Goal: Transaction & Acquisition: Download file/media

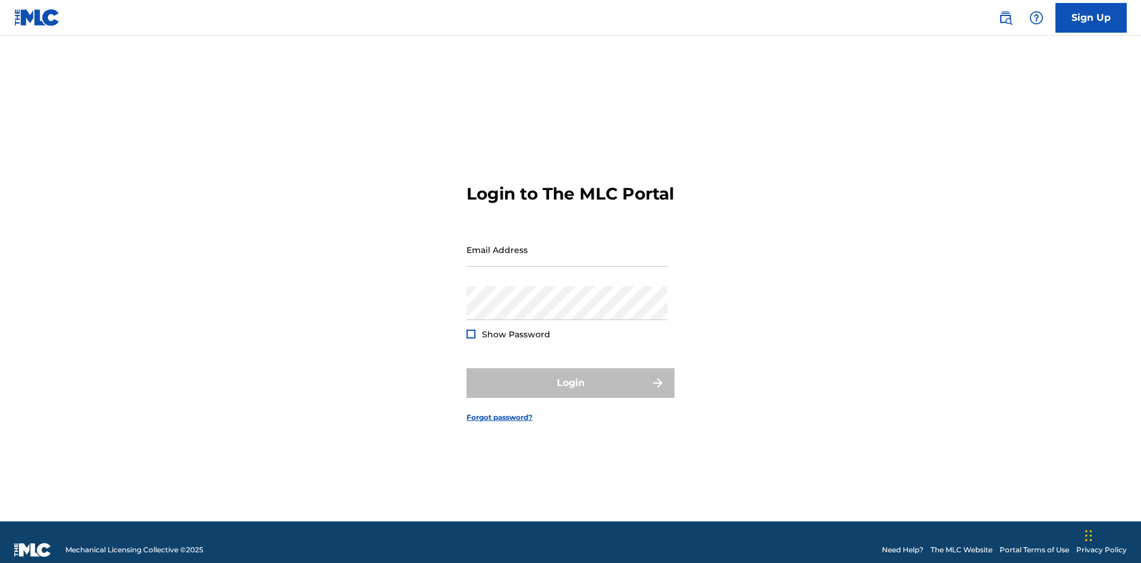
scroll to position [15, 0]
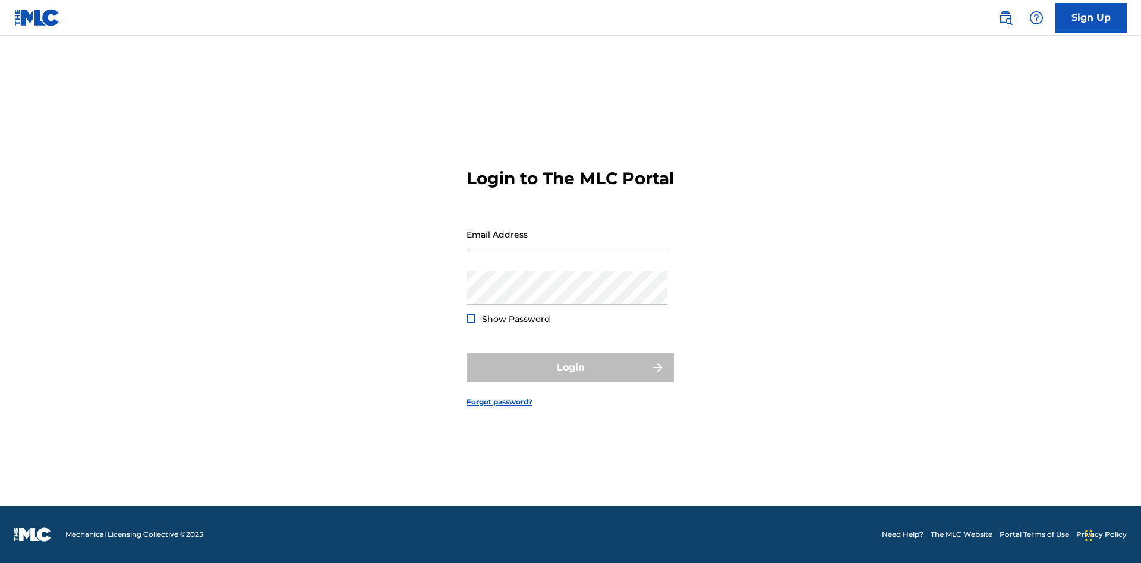
click at [567, 244] on input "Email Address" at bounding box center [567, 235] width 201 height 34
type input "[EMAIL_ADDRESS][DOMAIN_NAME]"
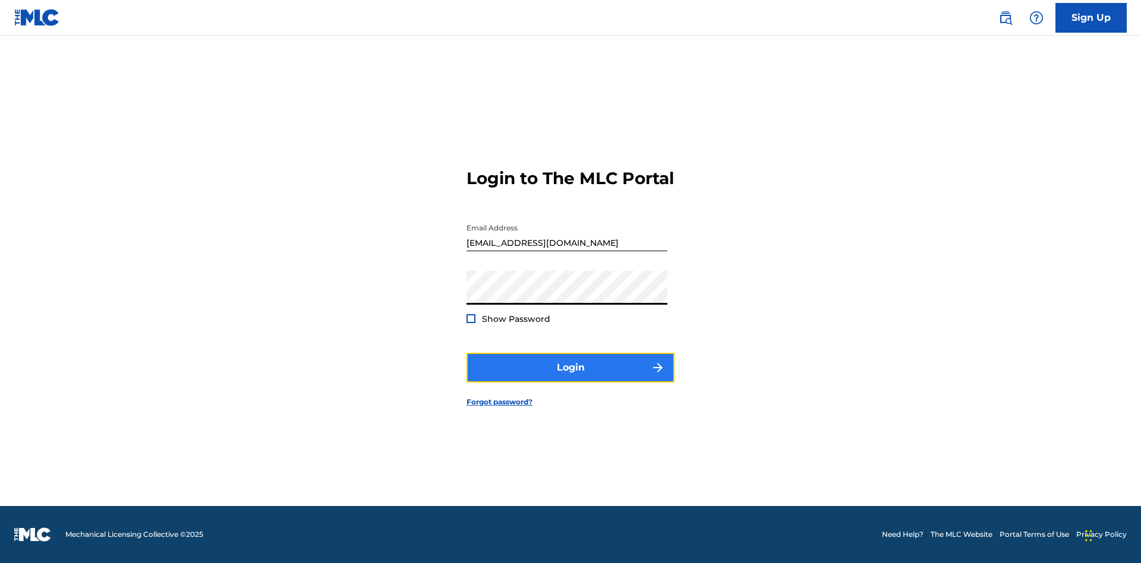
click at [571, 378] on button "Login" at bounding box center [571, 368] width 208 height 30
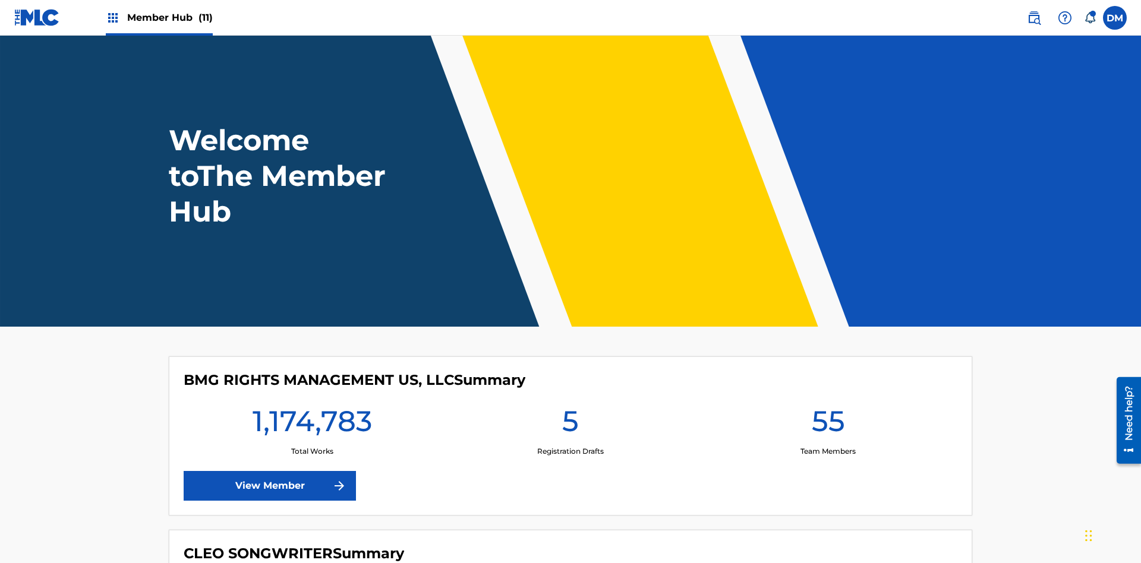
click at [169, 17] on span "Member Hub (11)" at bounding box center [170, 18] width 86 height 14
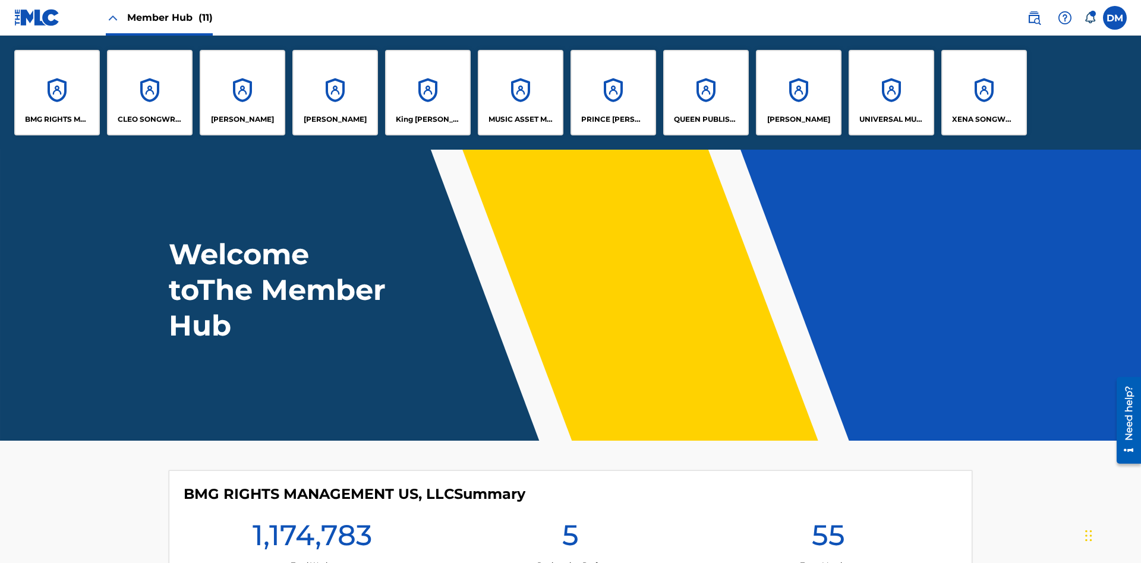
scroll to position [43, 0]
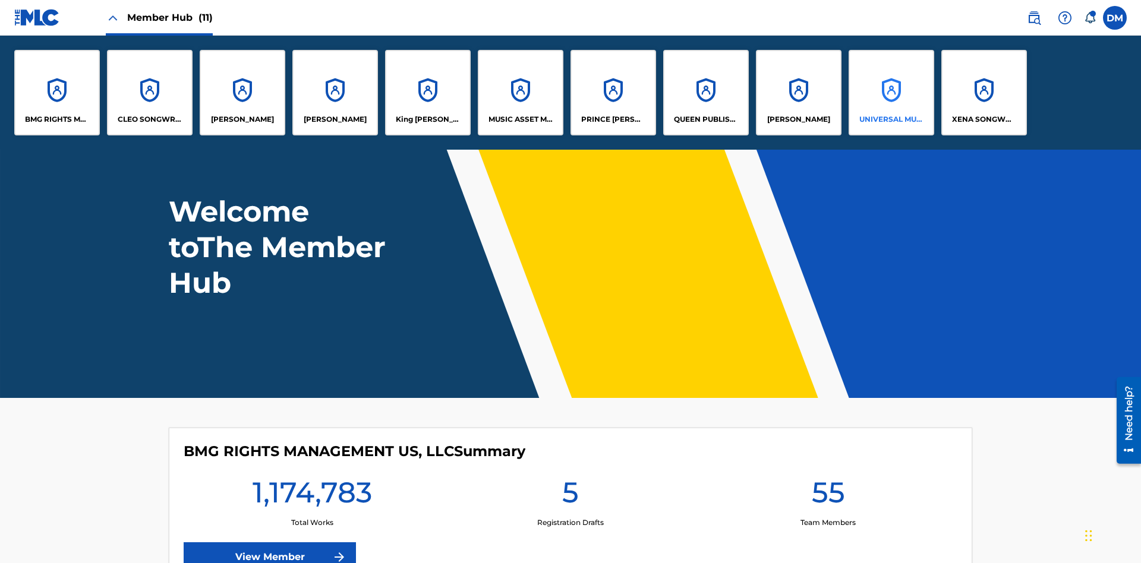
click at [891, 119] on p "UNIVERSAL MUSIC PUB GROUP" at bounding box center [891, 119] width 65 height 11
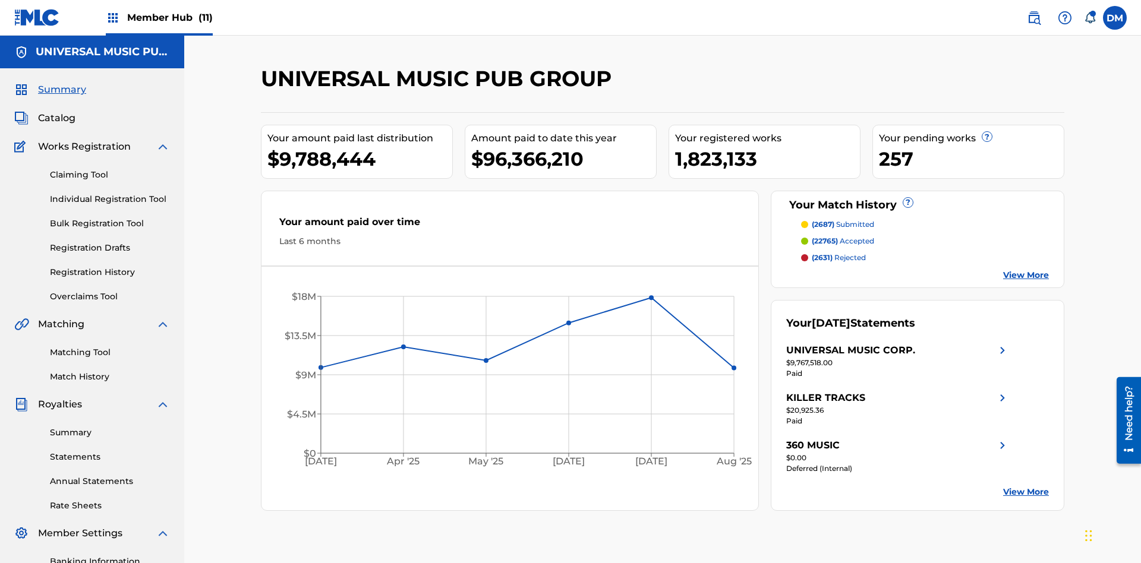
scroll to position [174, 0]
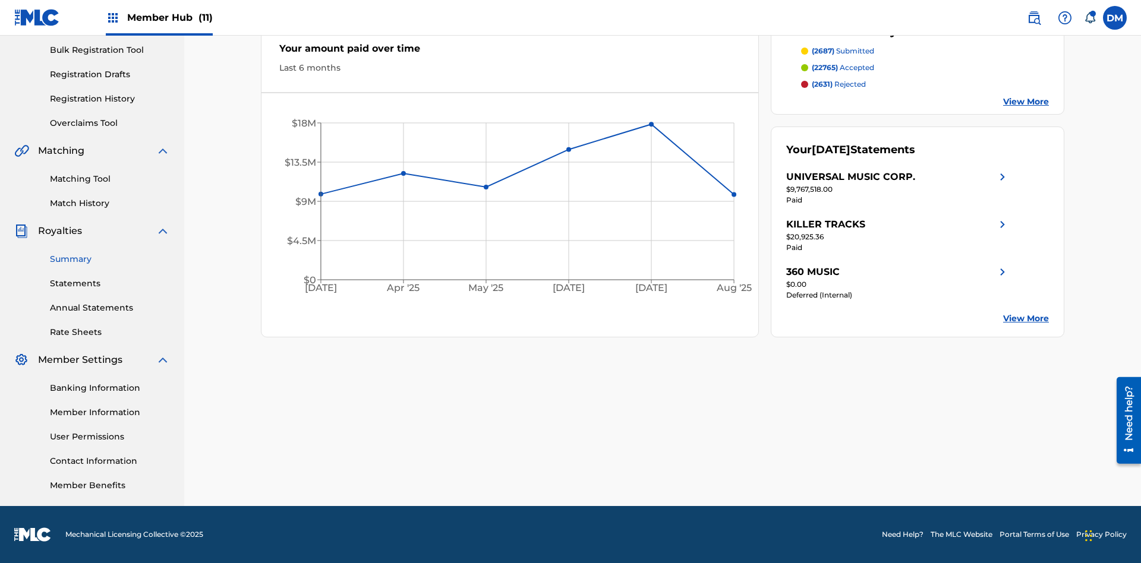
click at [110, 259] on link "Summary" at bounding box center [110, 259] width 120 height 12
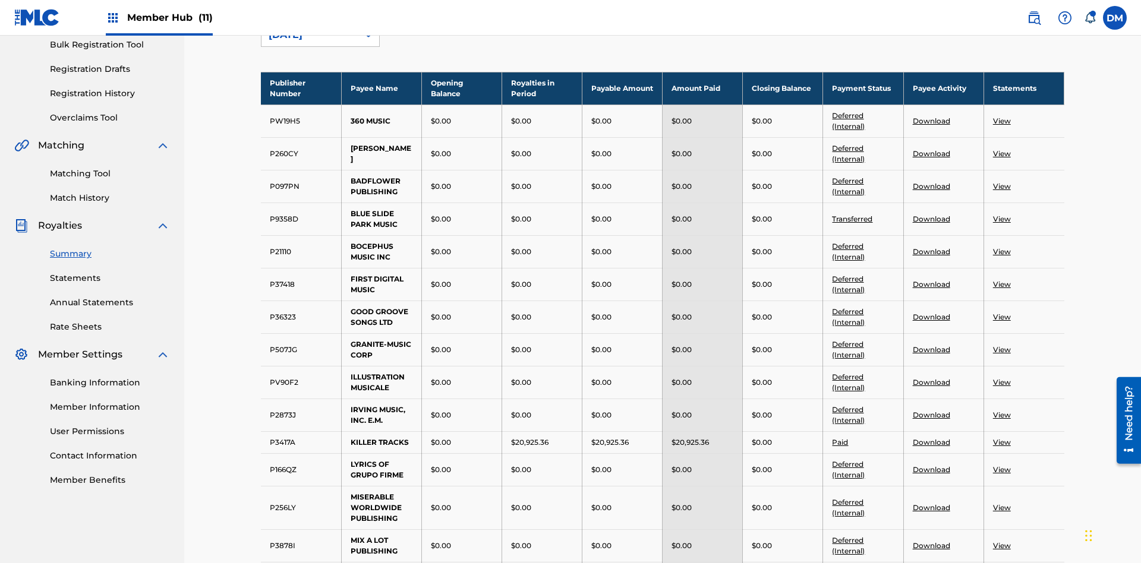
scroll to position [131, 0]
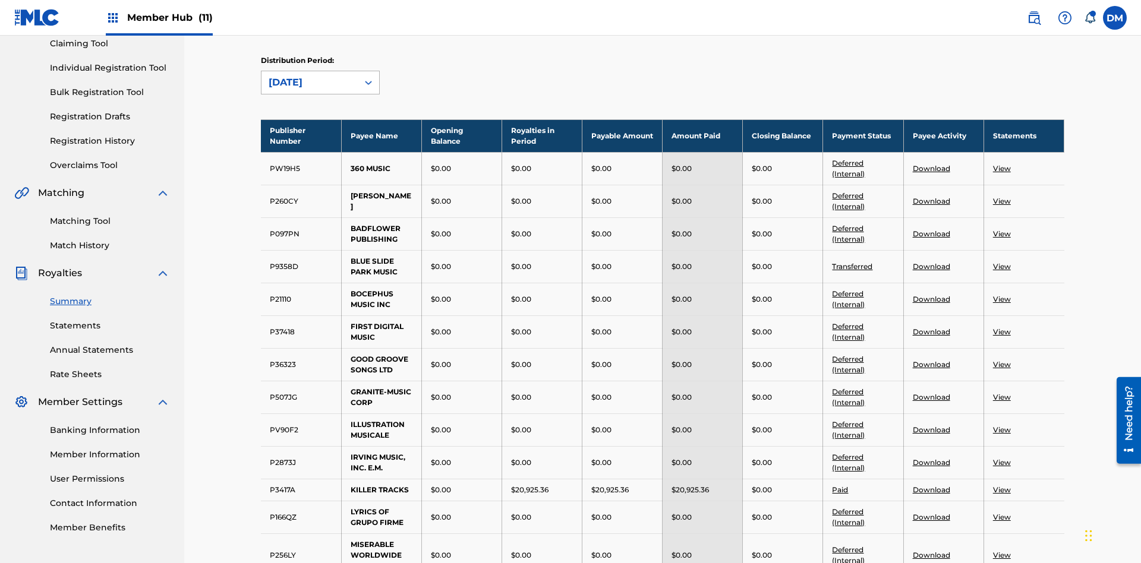
click at [310, 83] on div "[DATE]" at bounding box center [310, 82] width 82 height 14
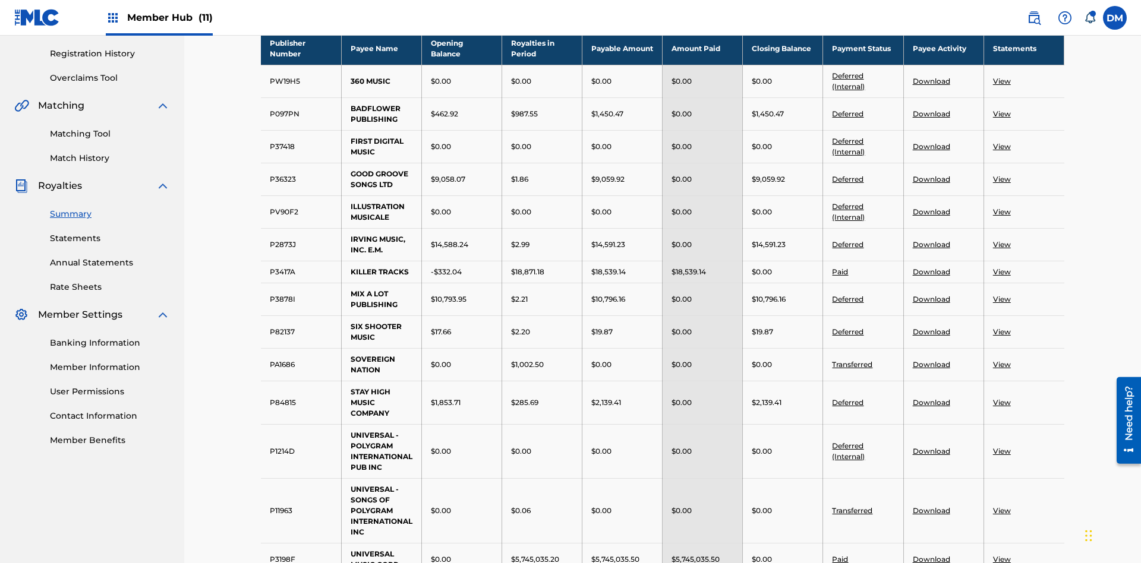
scroll to position [387, 0]
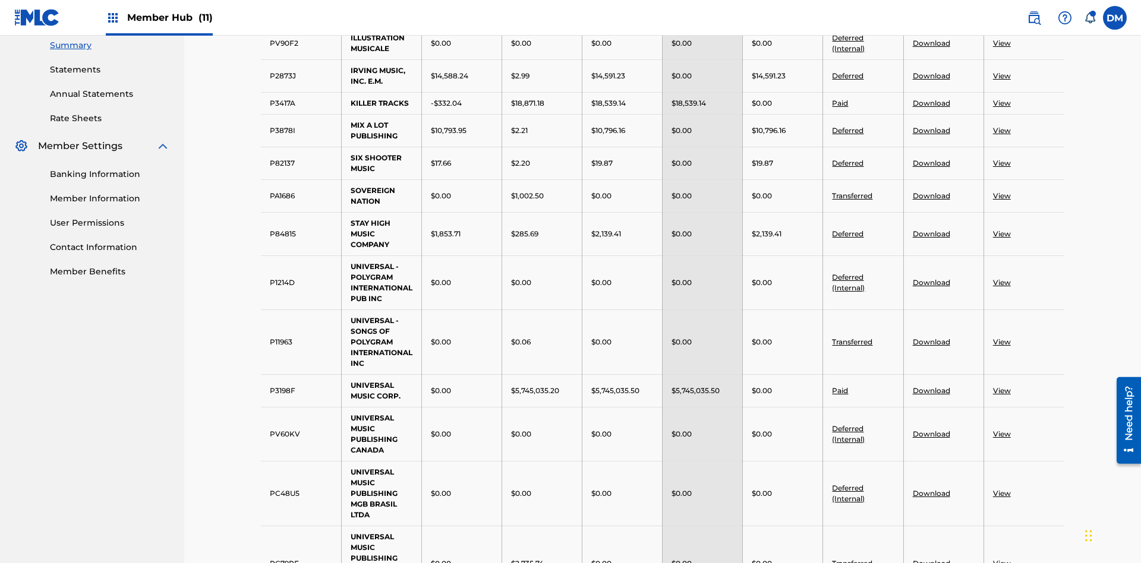
click at [848, 75] on link "Deferred" at bounding box center [847, 75] width 31 height 9
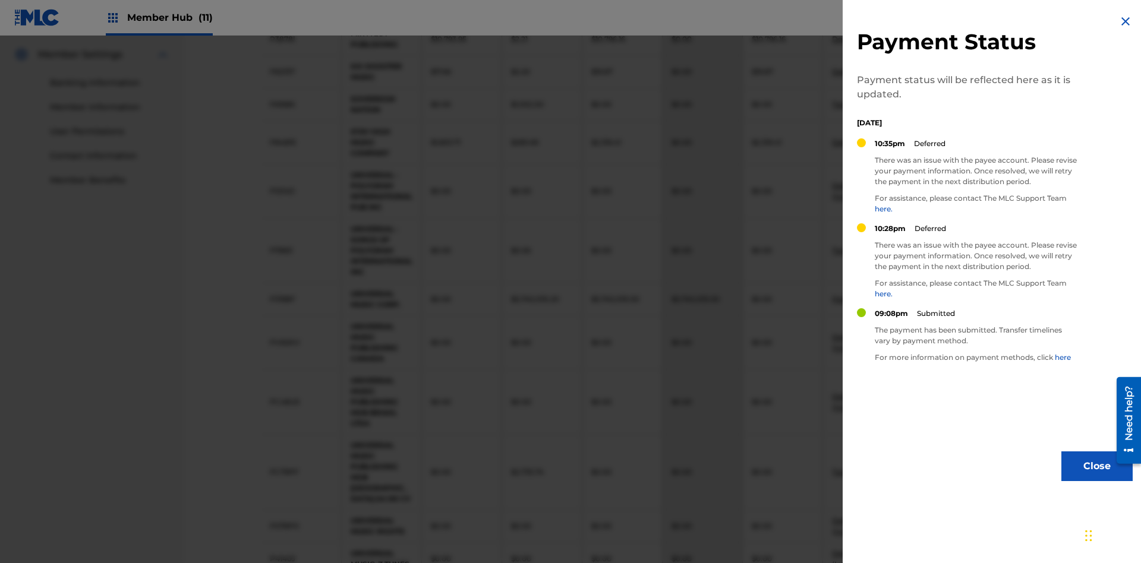
click at [1126, 21] on img at bounding box center [1125, 21] width 14 height 14
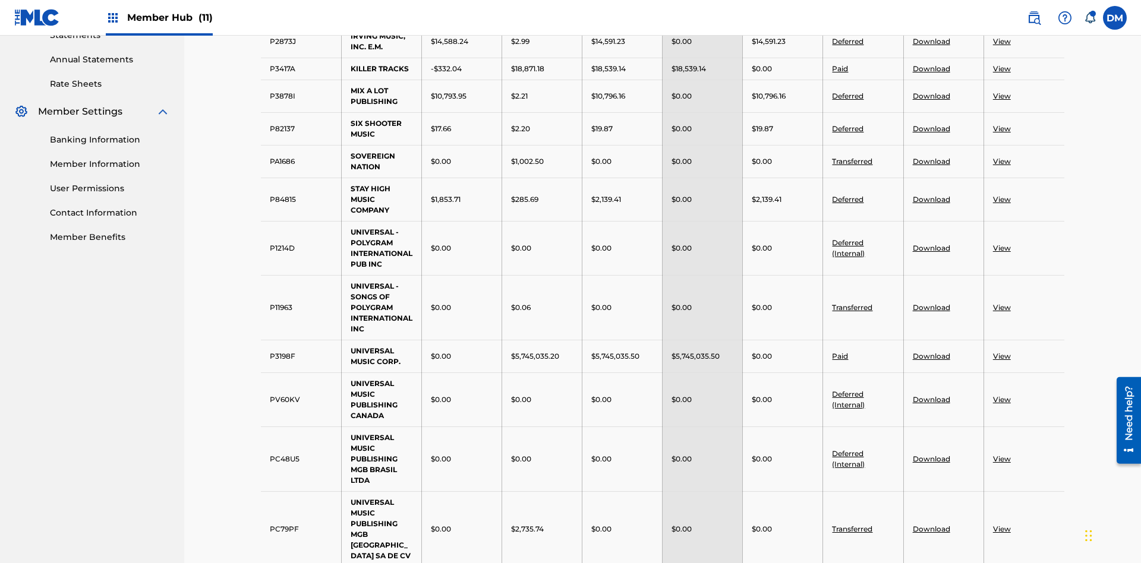
scroll to position [787, 0]
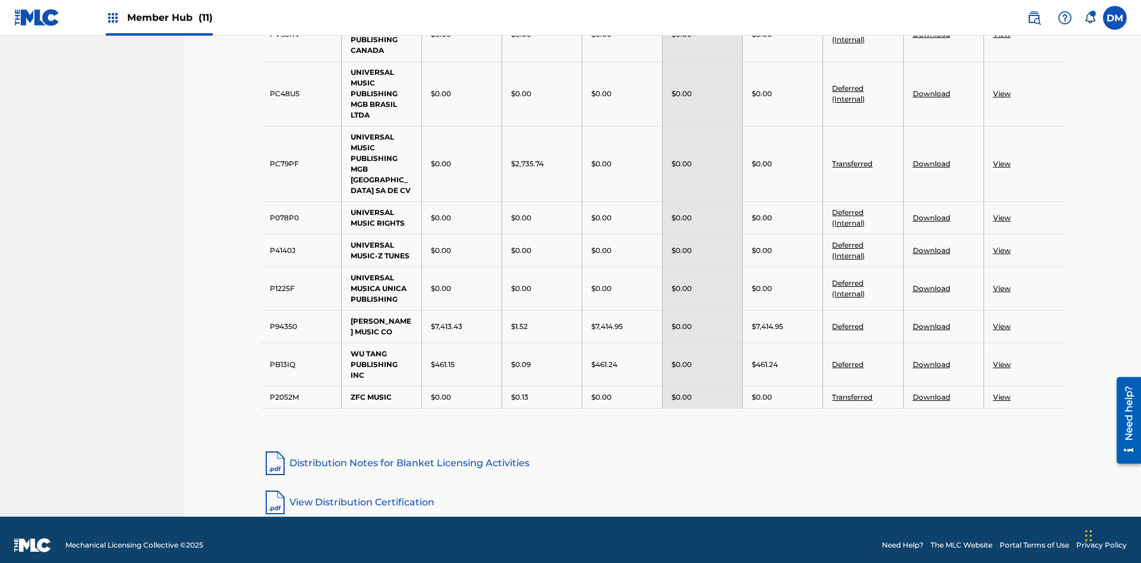
click at [848, 322] on link "Deferred" at bounding box center [847, 326] width 31 height 9
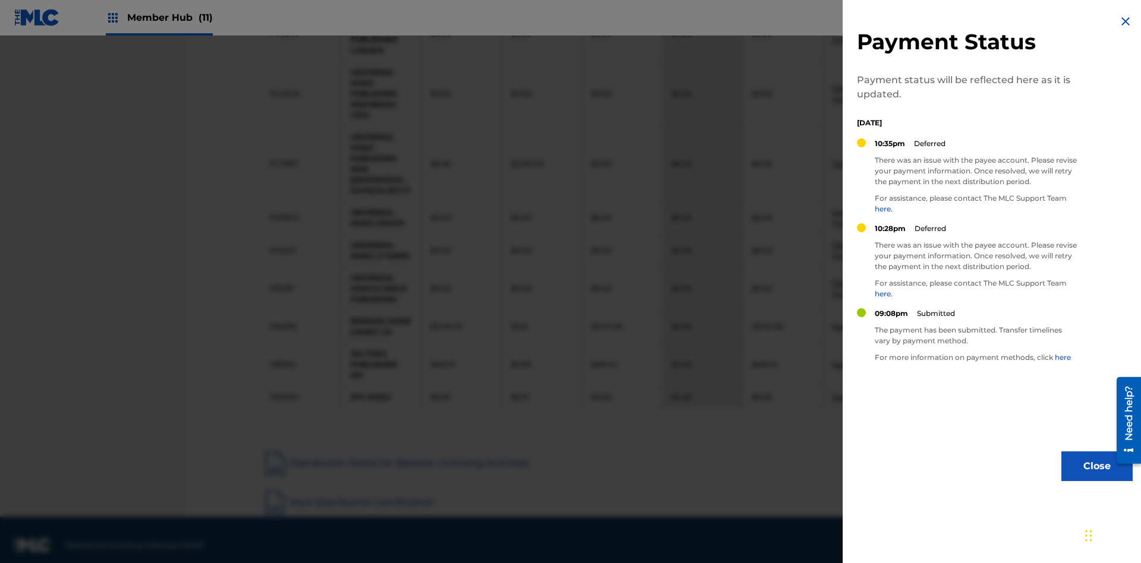
scroll to position [730, 0]
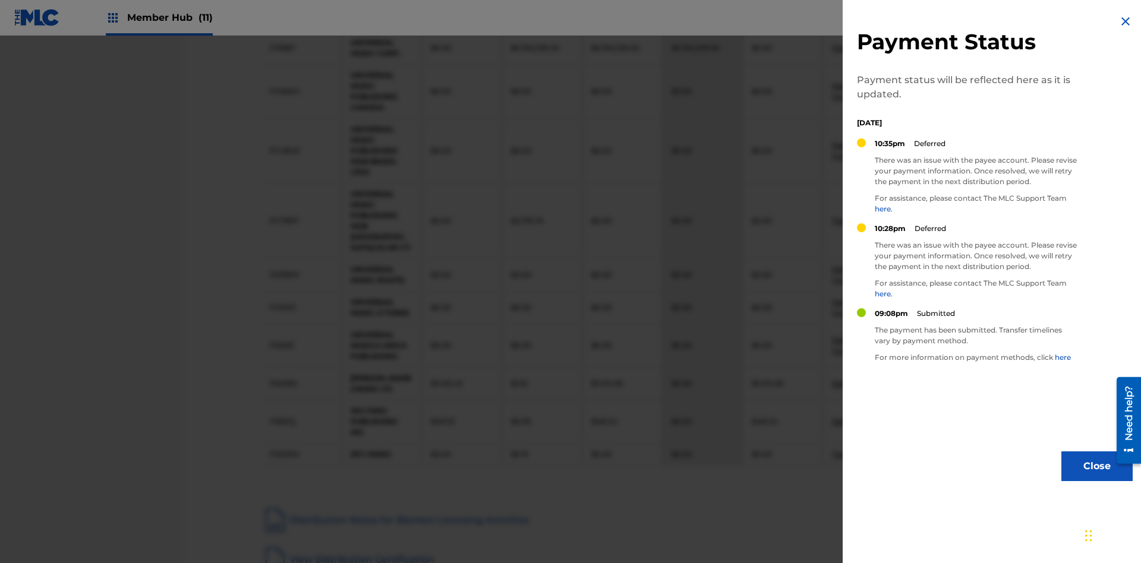
click at [1126, 21] on img at bounding box center [1125, 21] width 14 height 14
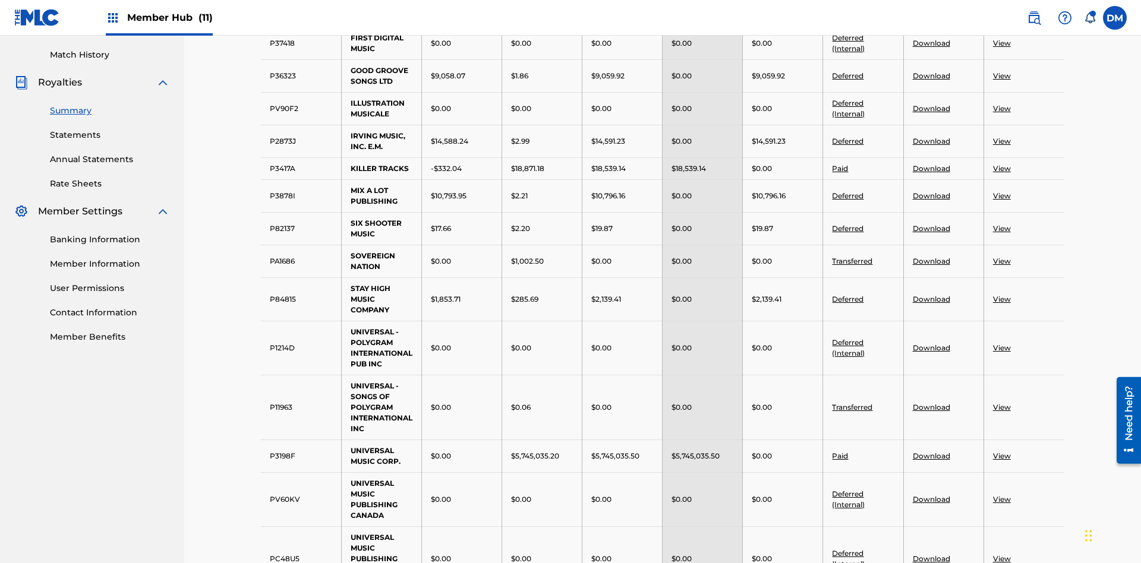
scroll to position [310, 0]
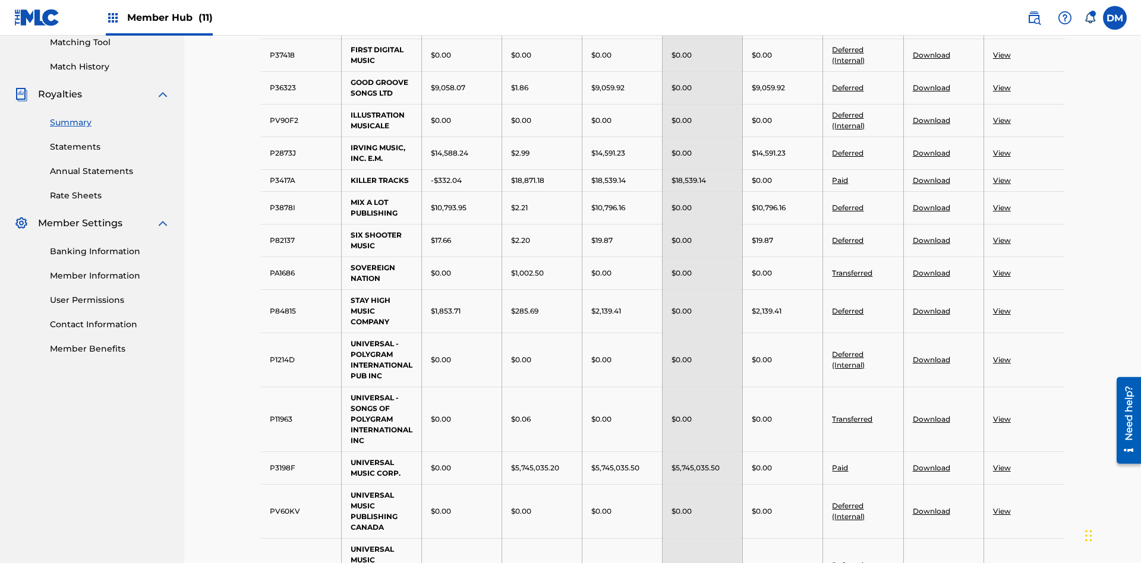
click at [931, 87] on link "Download" at bounding box center [931, 87] width 37 height 9
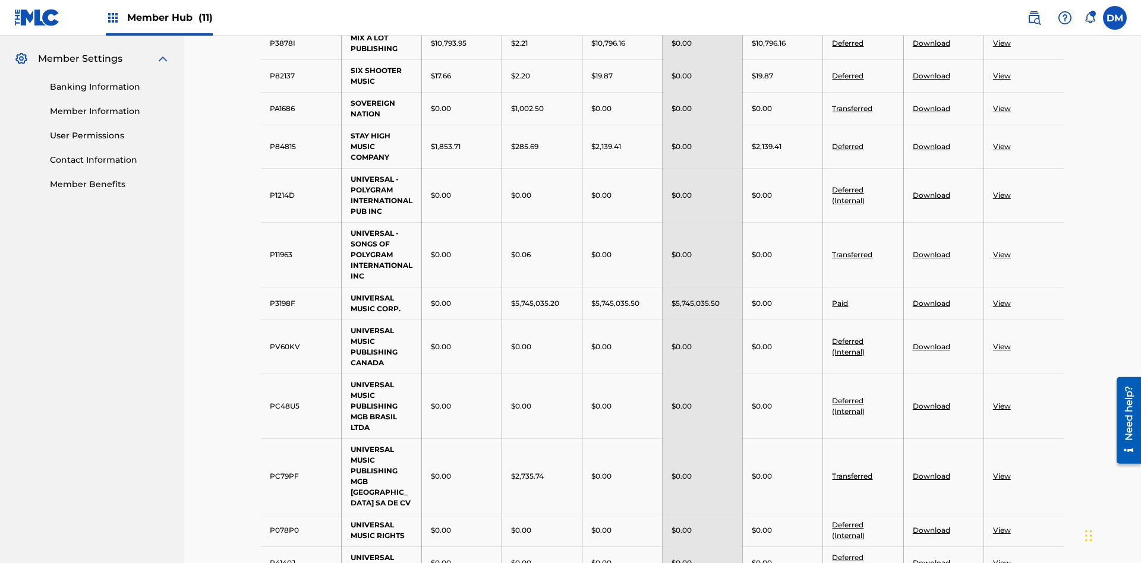
scroll to position [463, 0]
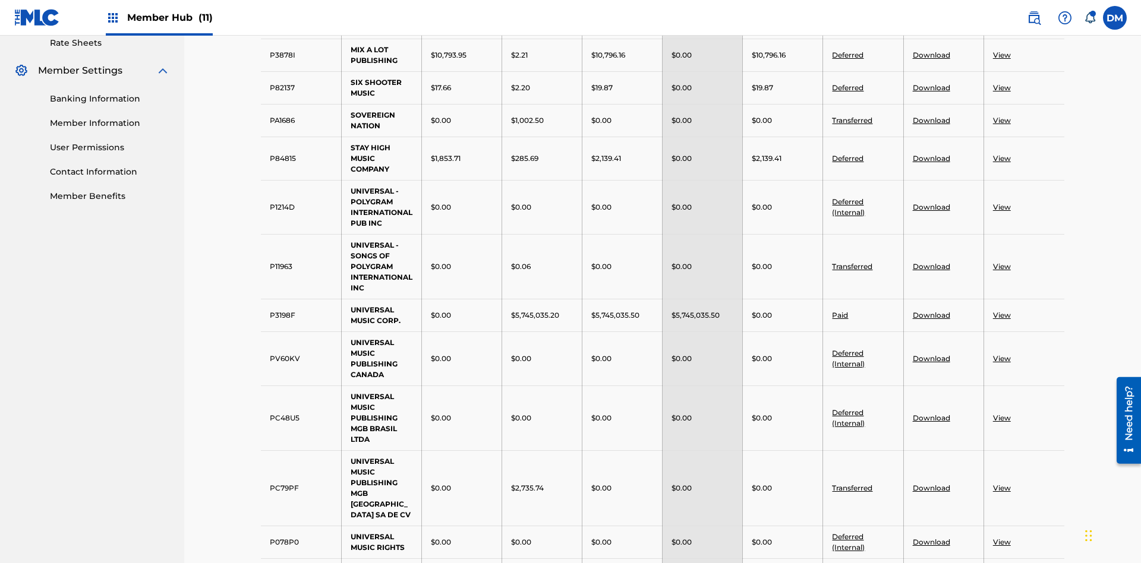
click at [931, 87] on link "Download" at bounding box center [931, 87] width 37 height 9
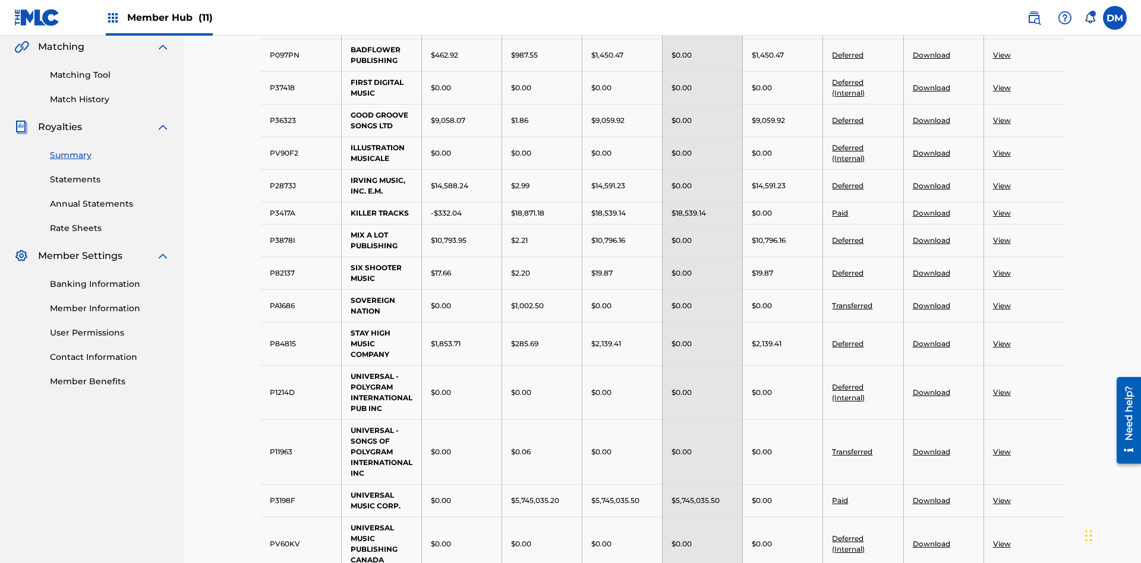
scroll to position [289, 0]
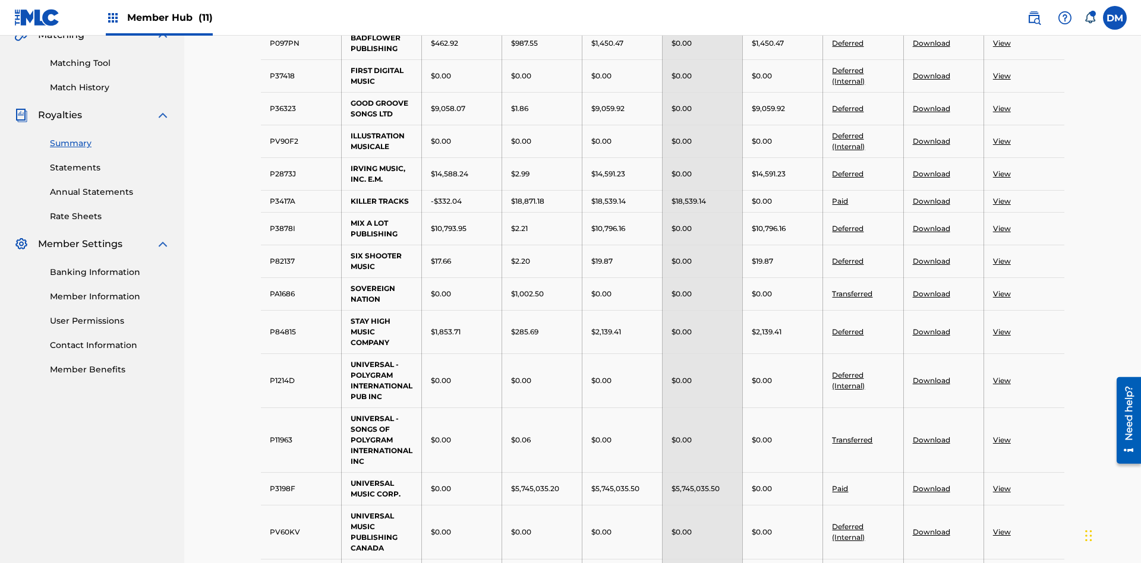
click at [1001, 75] on link "View" at bounding box center [1002, 75] width 18 height 9
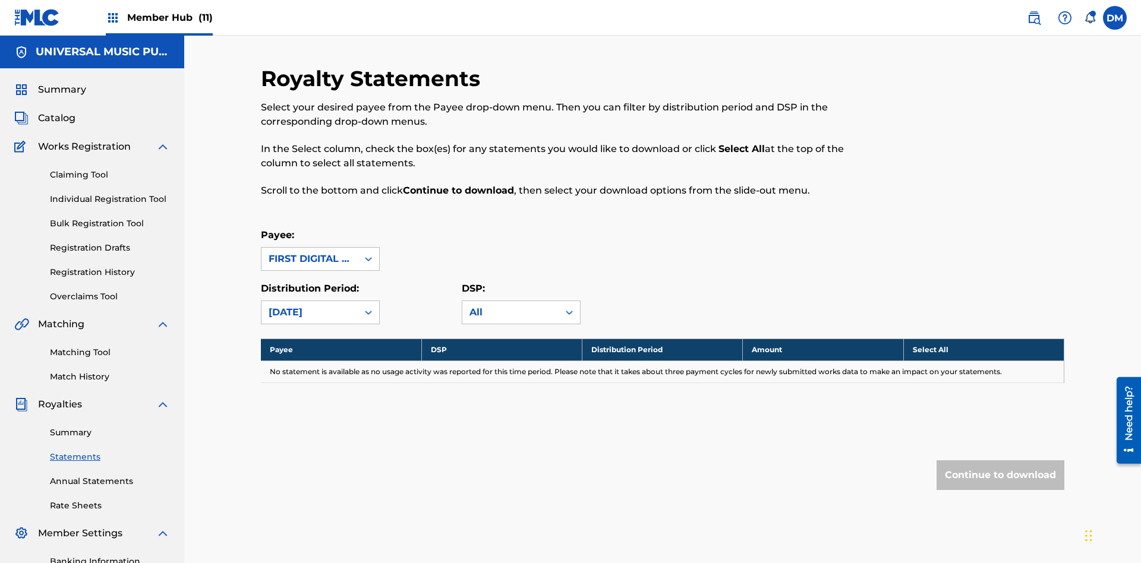
scroll to position [174, 0]
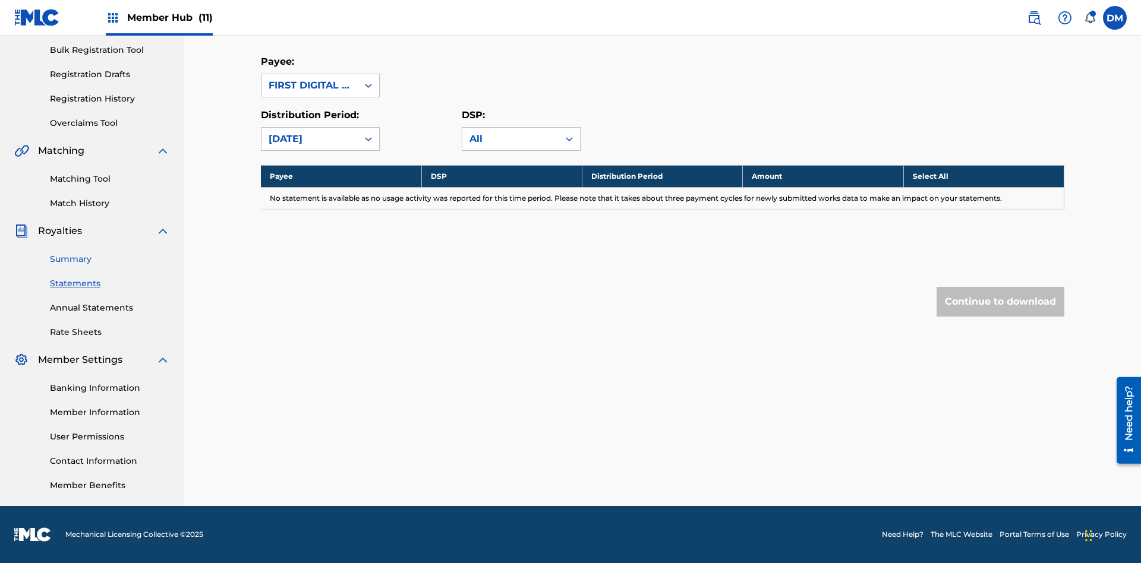
click at [110, 259] on link "Summary" at bounding box center [110, 259] width 120 height 12
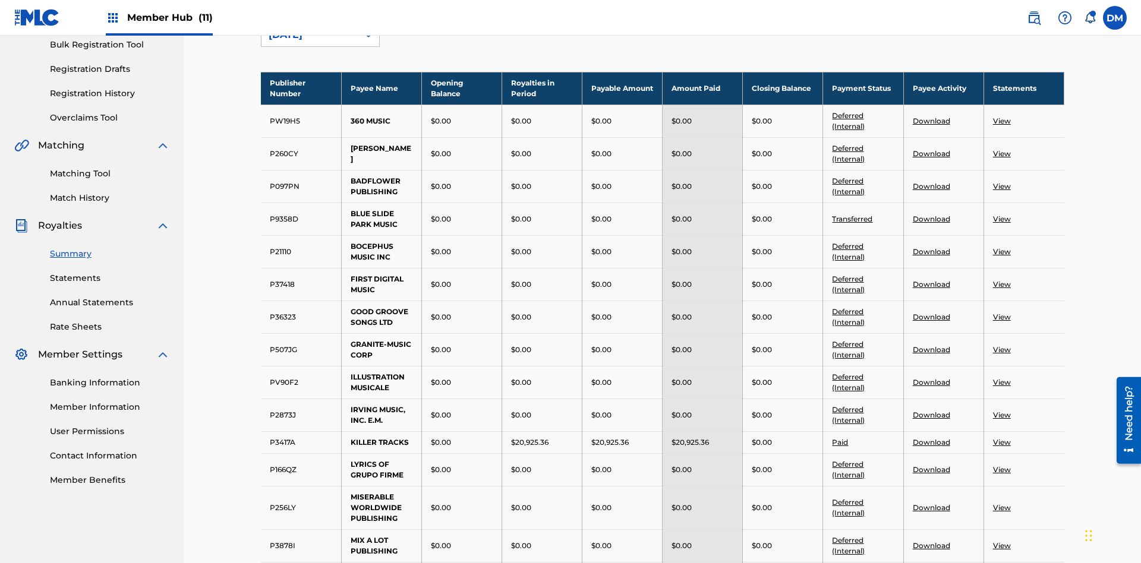
scroll to position [131, 0]
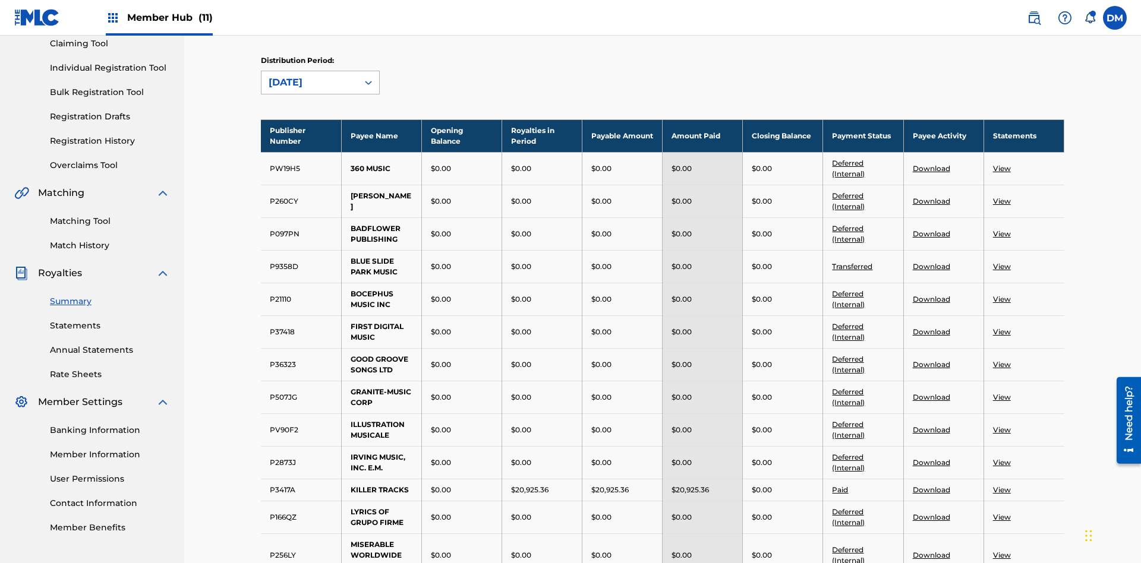
click at [310, 83] on div "[DATE]" at bounding box center [310, 82] width 82 height 14
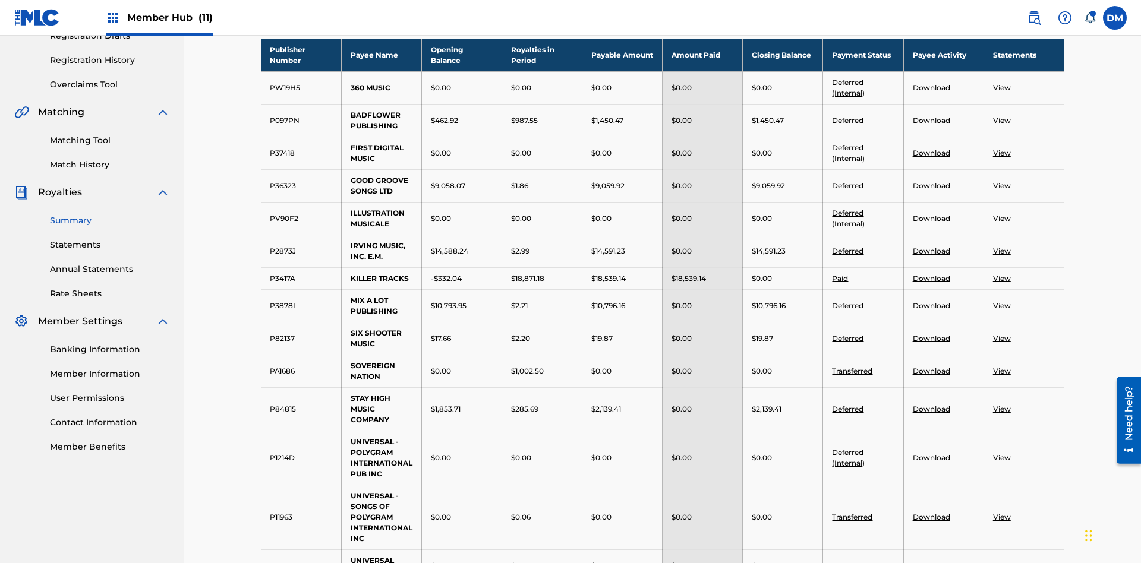
scroll to position [224, 0]
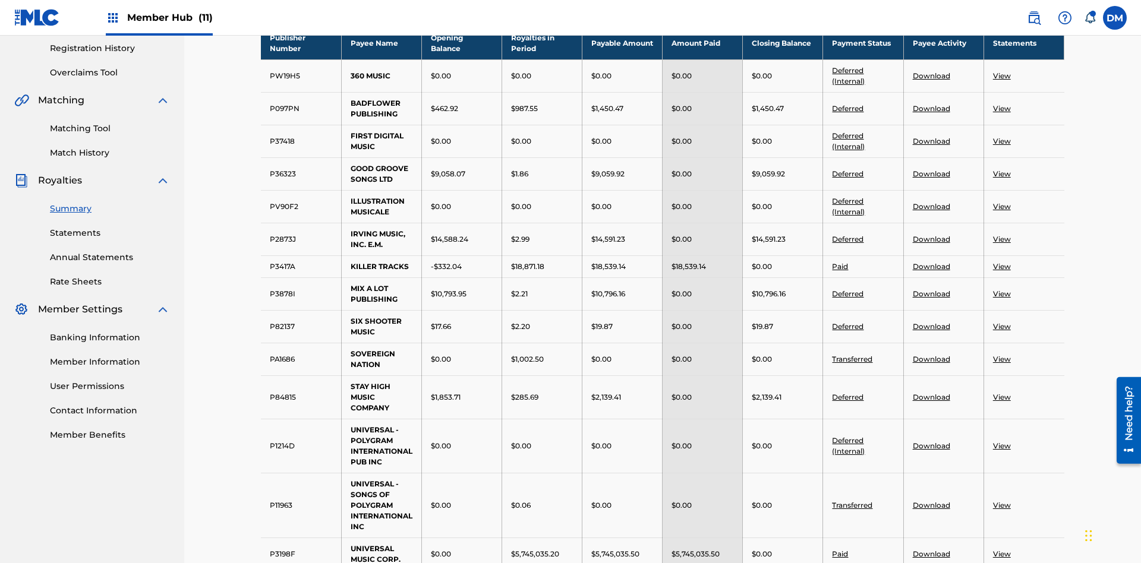
click at [1001, 75] on link "View" at bounding box center [1002, 75] width 18 height 9
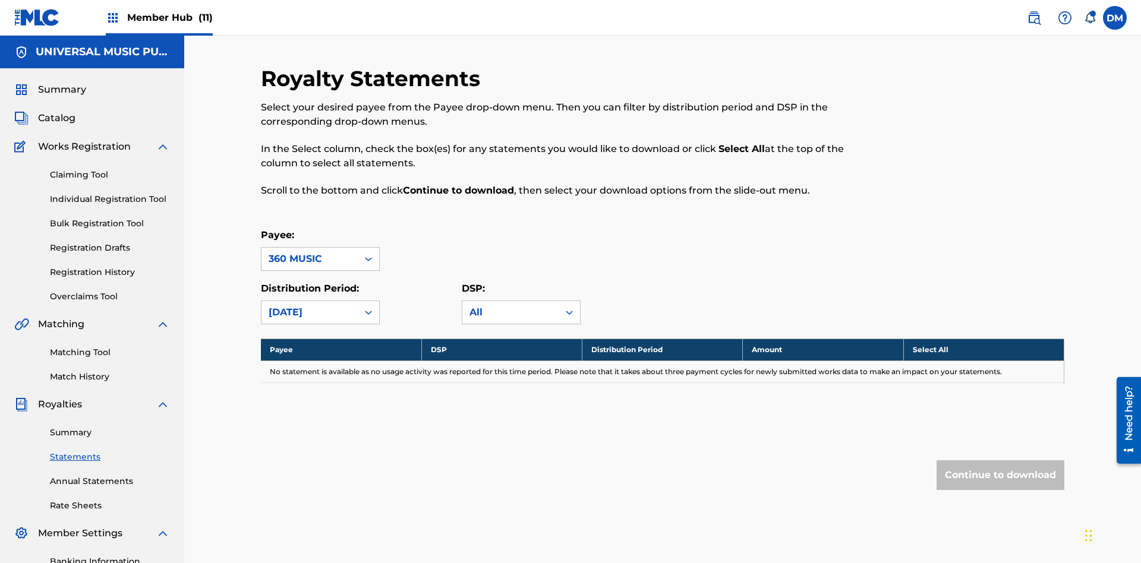
scroll to position [174, 0]
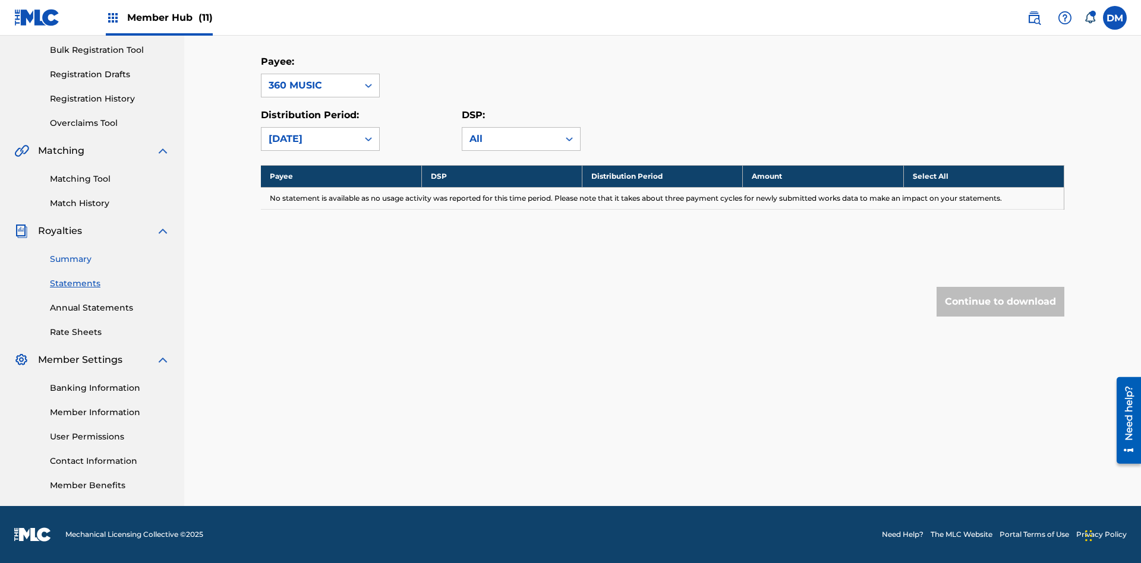
click at [110, 259] on link "Summary" at bounding box center [110, 259] width 120 height 12
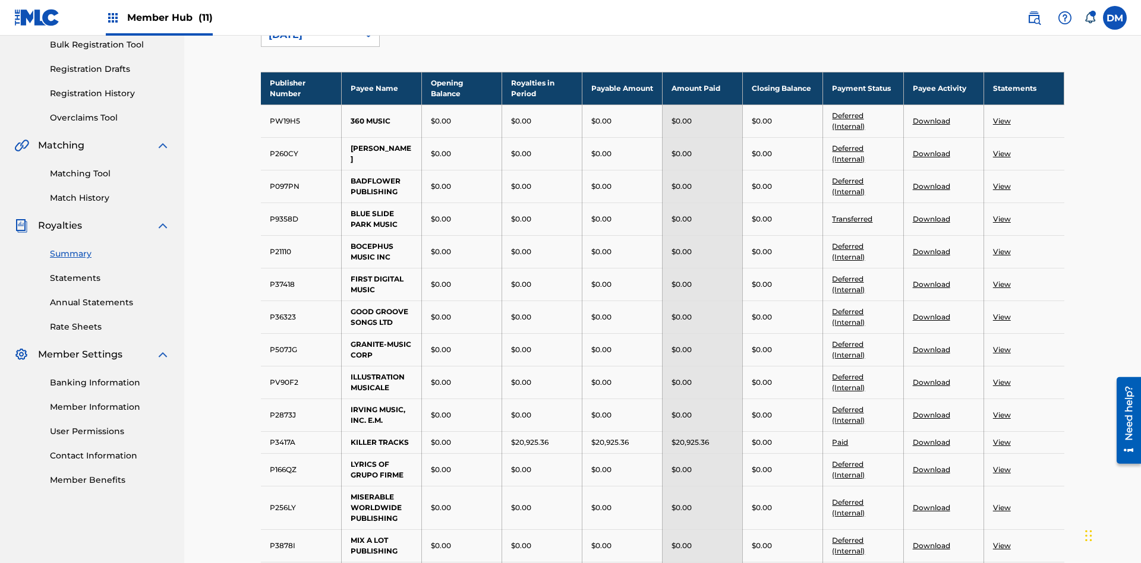
scroll to position [131, 0]
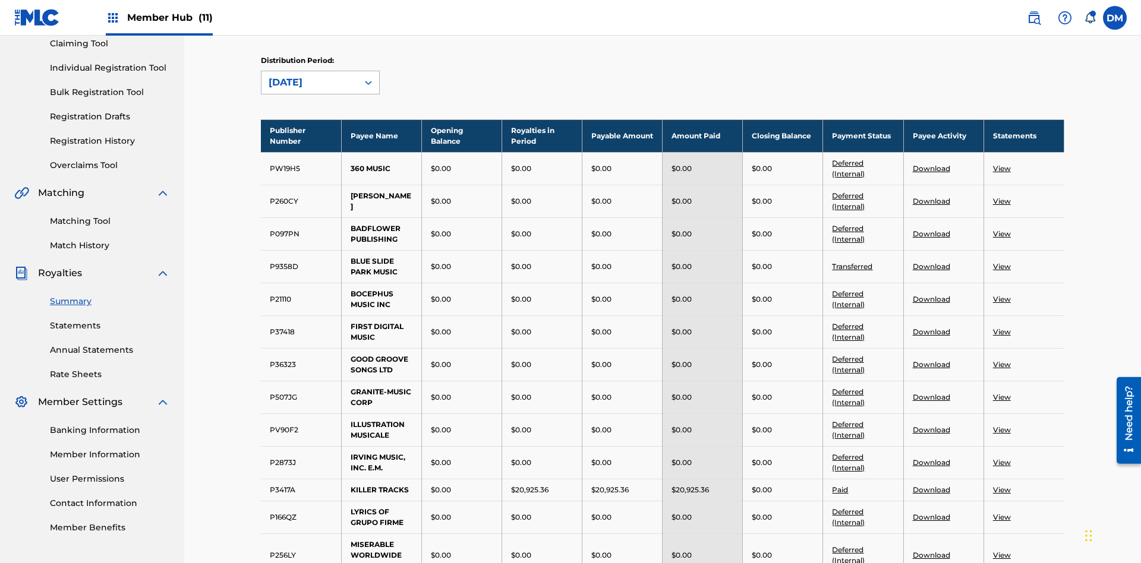
click at [310, 83] on div "[DATE]" at bounding box center [310, 82] width 82 height 14
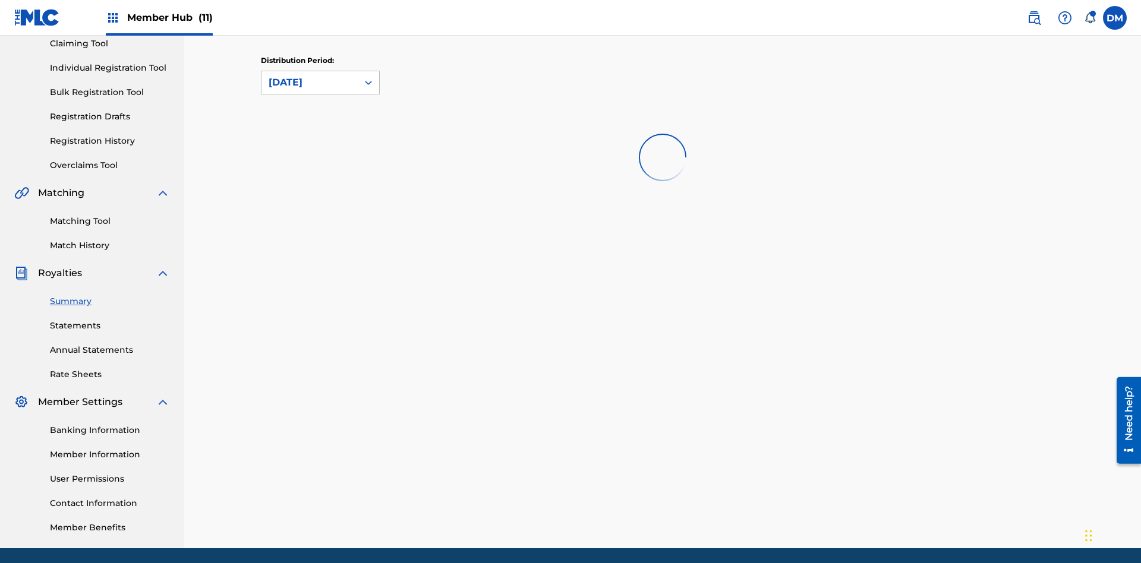
scroll to position [0, 0]
